Goal: Use online tool/utility: Use online tool/utility

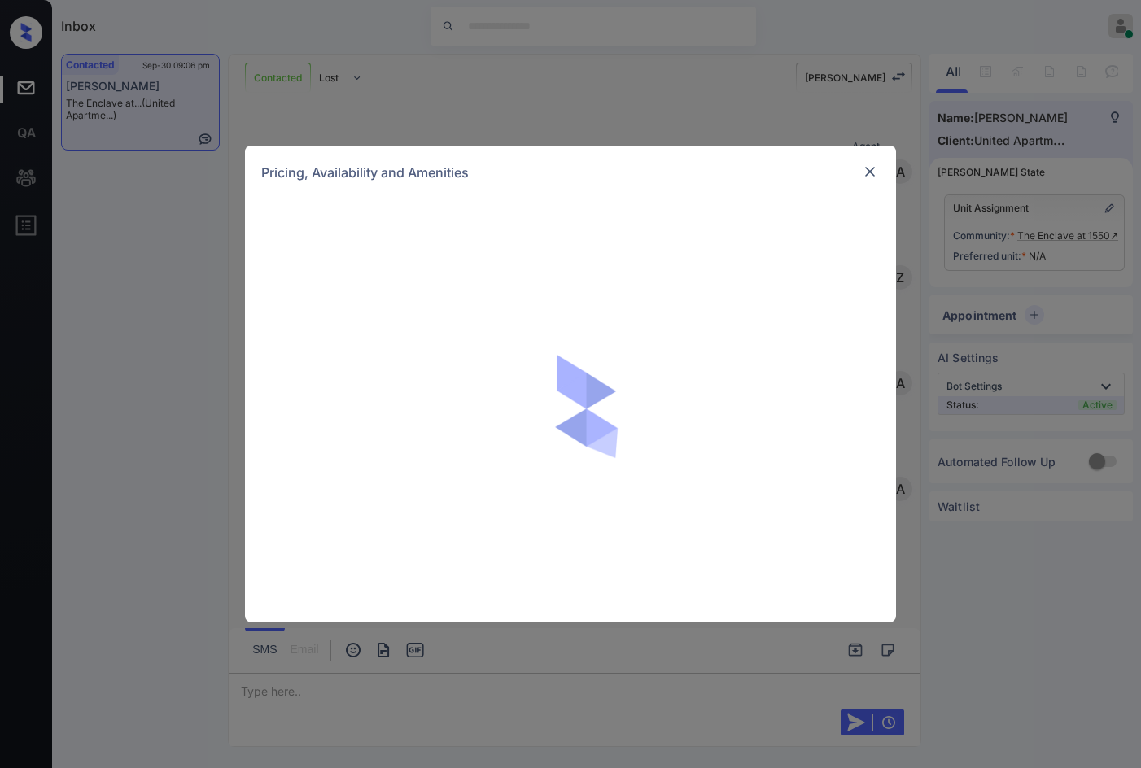
scroll to position [793, 0]
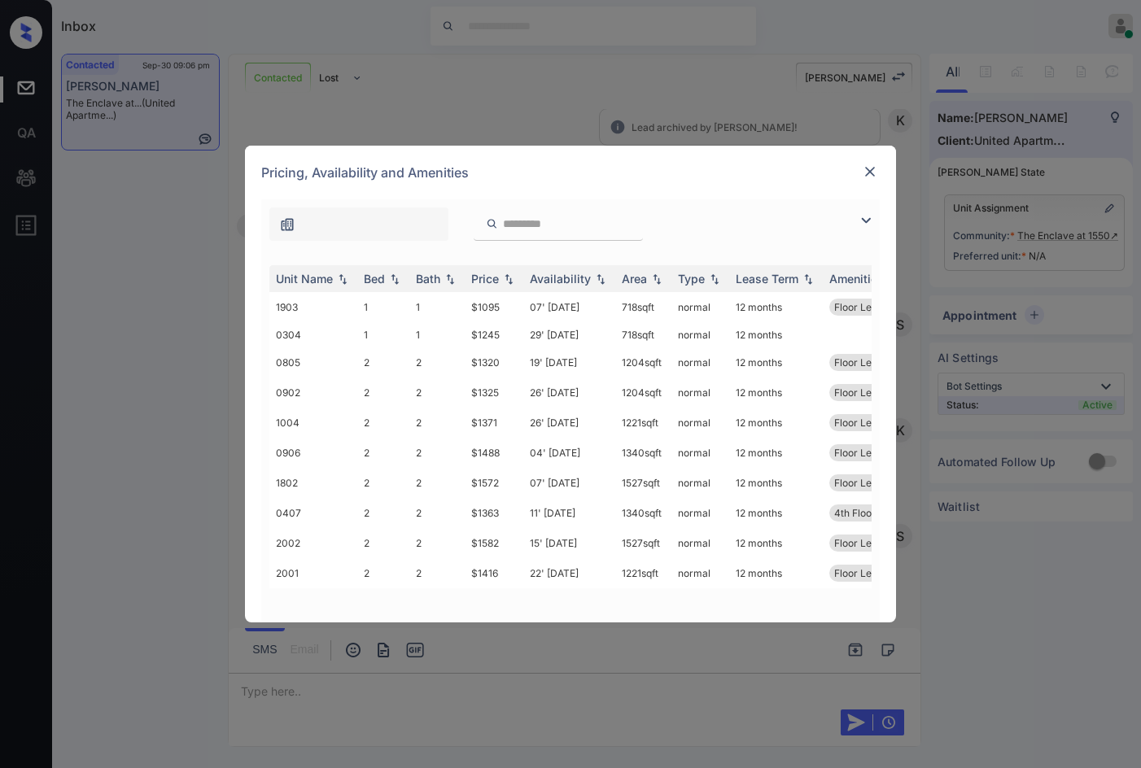
click at [863, 220] on img at bounding box center [866, 221] width 20 height 20
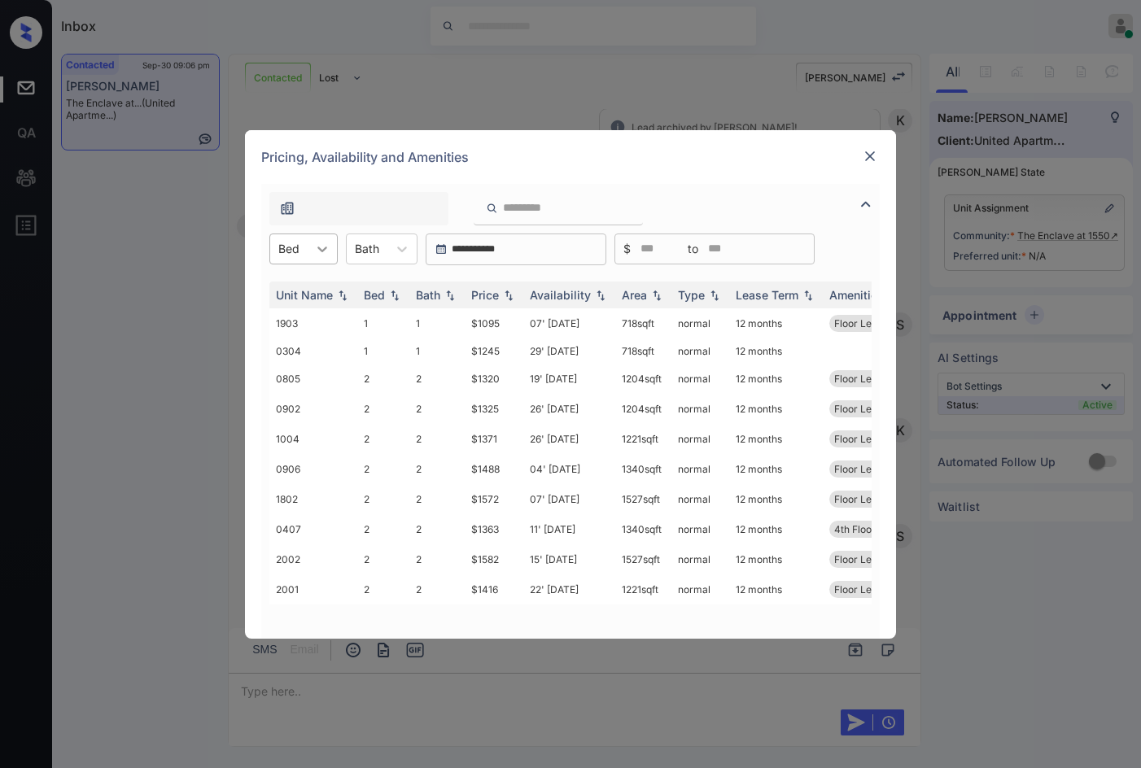
click at [308, 243] on div at bounding box center [322, 248] width 29 height 29
click at [317, 308] on div "2" at bounding box center [303, 318] width 68 height 29
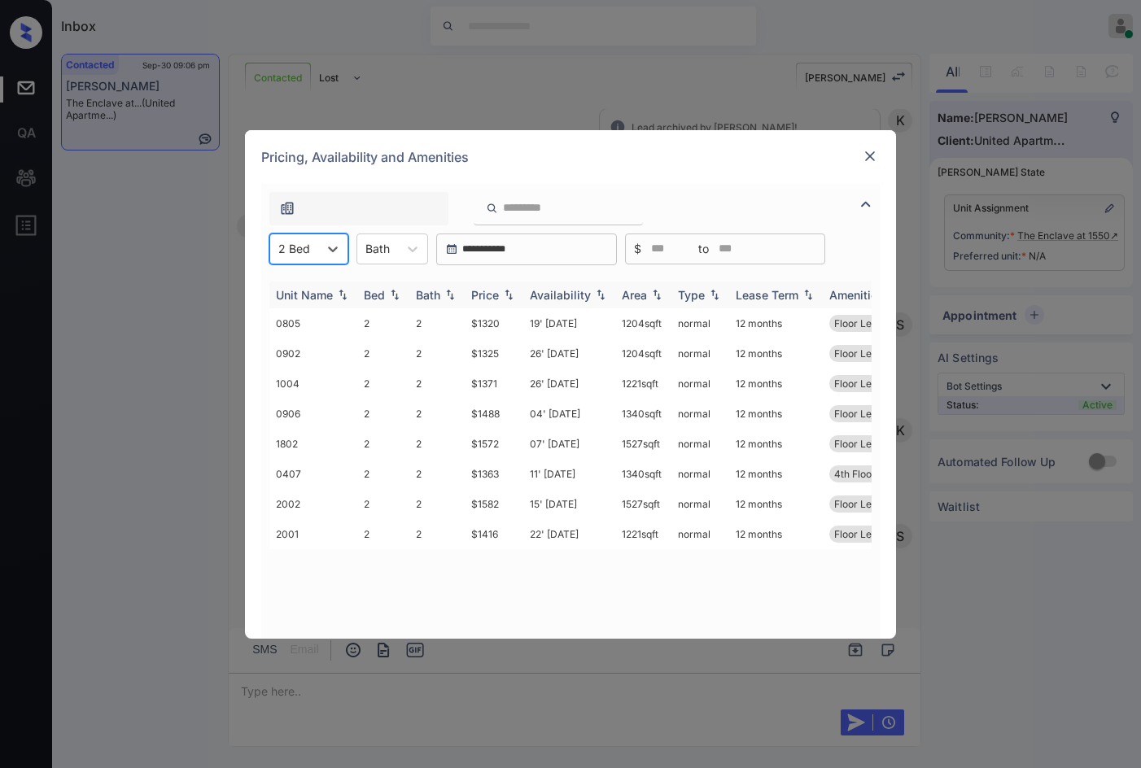
click at [514, 298] on img at bounding box center [508, 294] width 16 height 11
click at [514, 298] on img at bounding box center [508, 295] width 16 height 12
click at [510, 320] on td "$1320" at bounding box center [494, 323] width 59 height 30
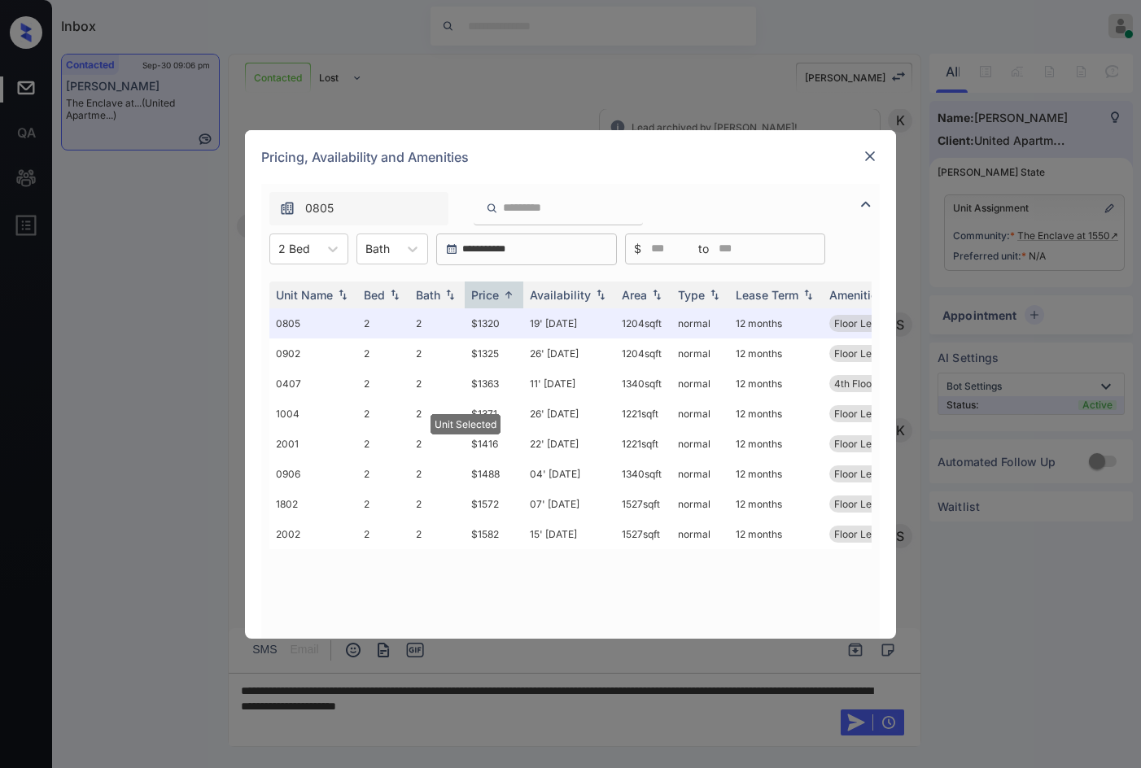
click at [876, 155] on img at bounding box center [870, 156] width 16 height 16
